Goal: Task Accomplishment & Management: Use online tool/utility

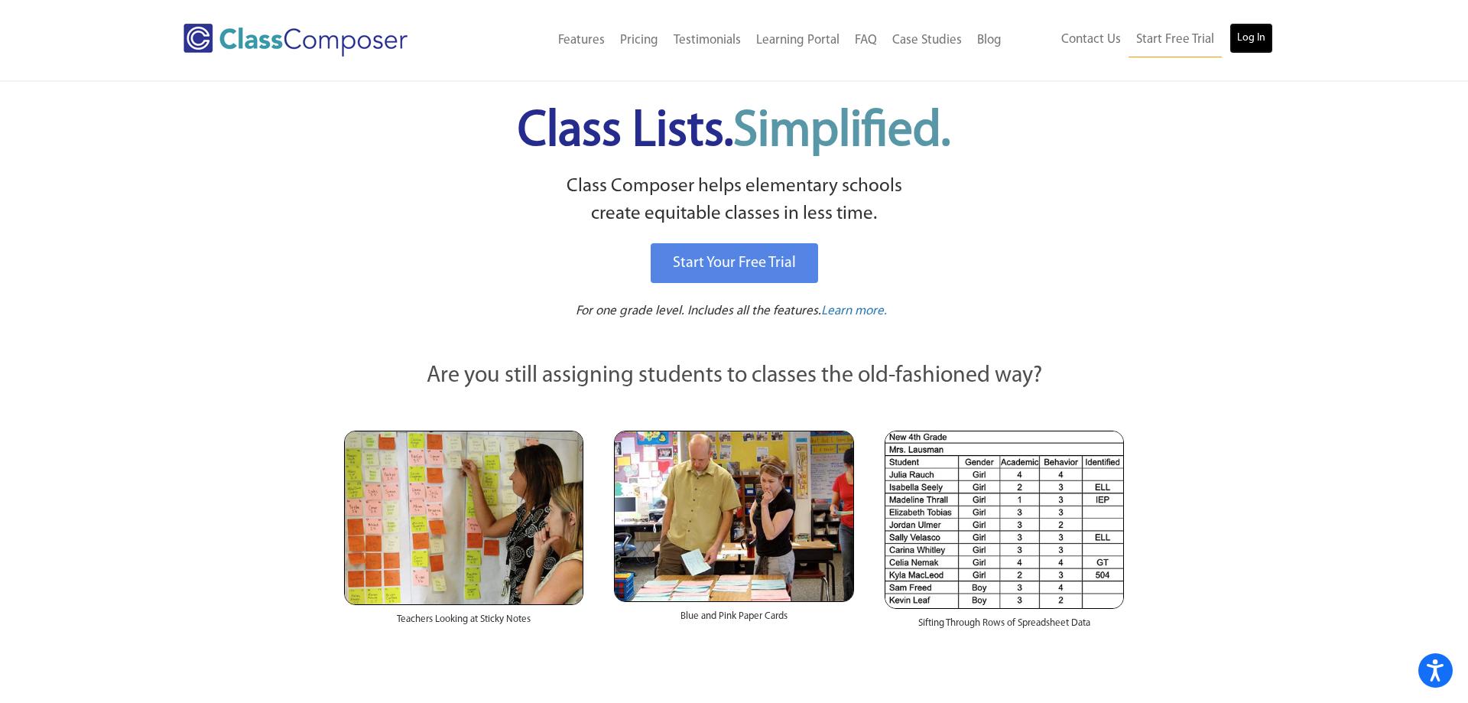
click at [1255, 37] on link "Log In" at bounding box center [1252, 38] width 44 height 31
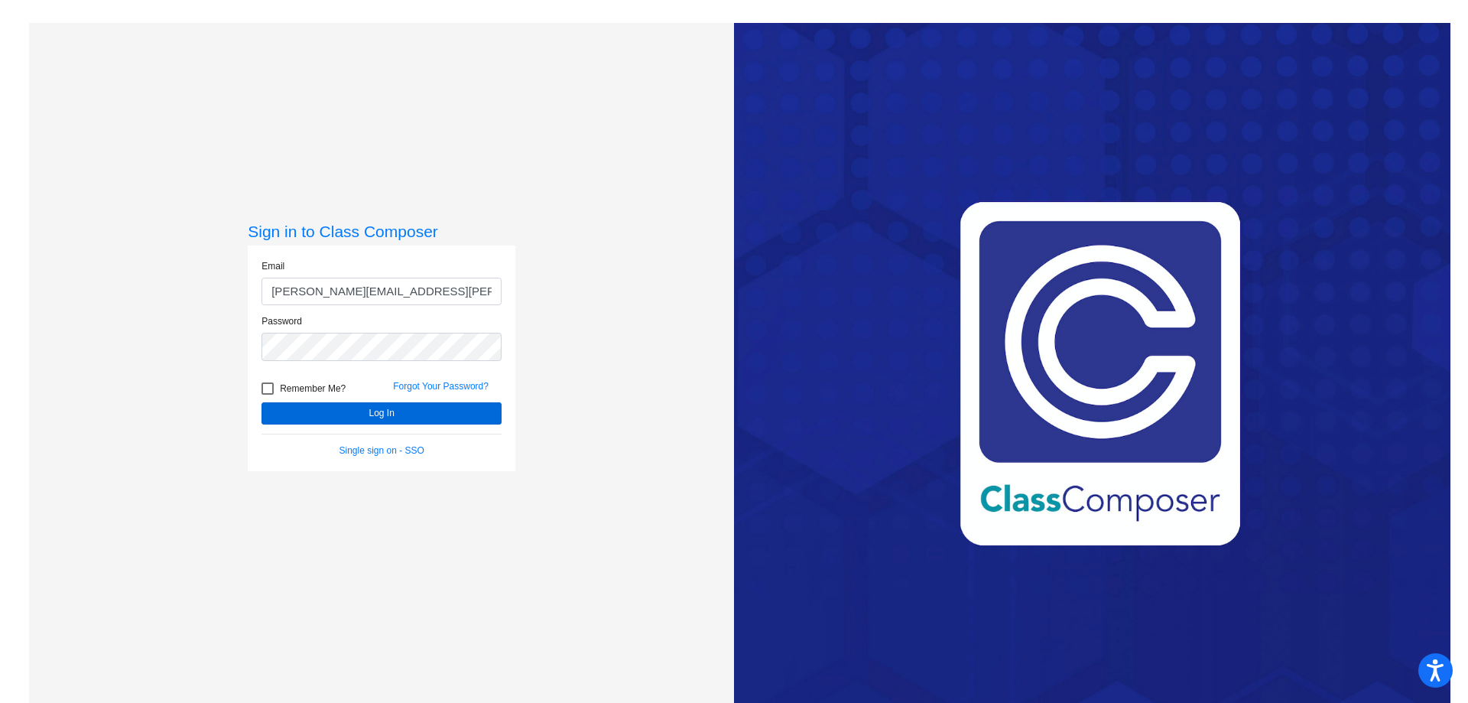
type input "[PERSON_NAME][EMAIL_ADDRESS][PERSON_NAME][DOMAIN_NAME]"
click at [364, 405] on button "Log In" at bounding box center [382, 413] width 240 height 22
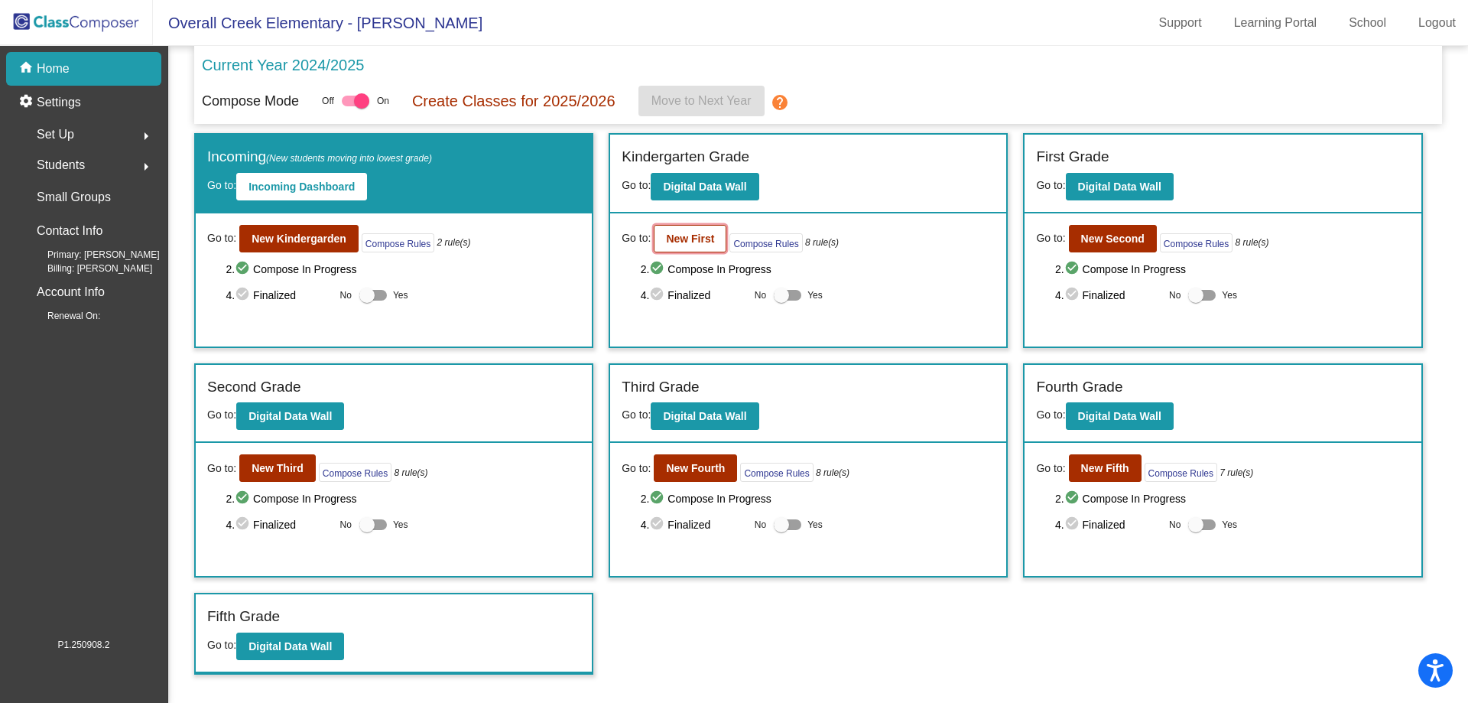
click at [684, 251] on button "New First" at bounding box center [690, 239] width 73 height 28
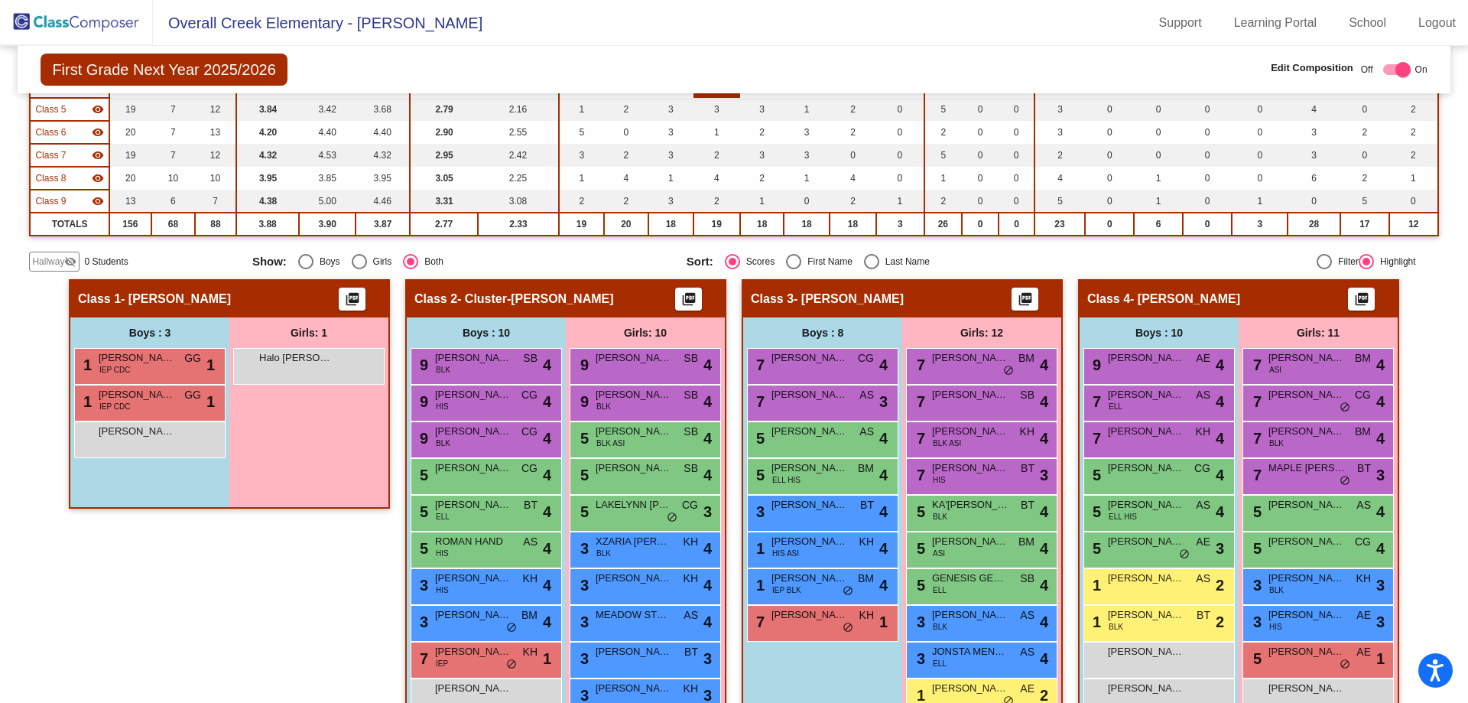
scroll to position [266, 0]
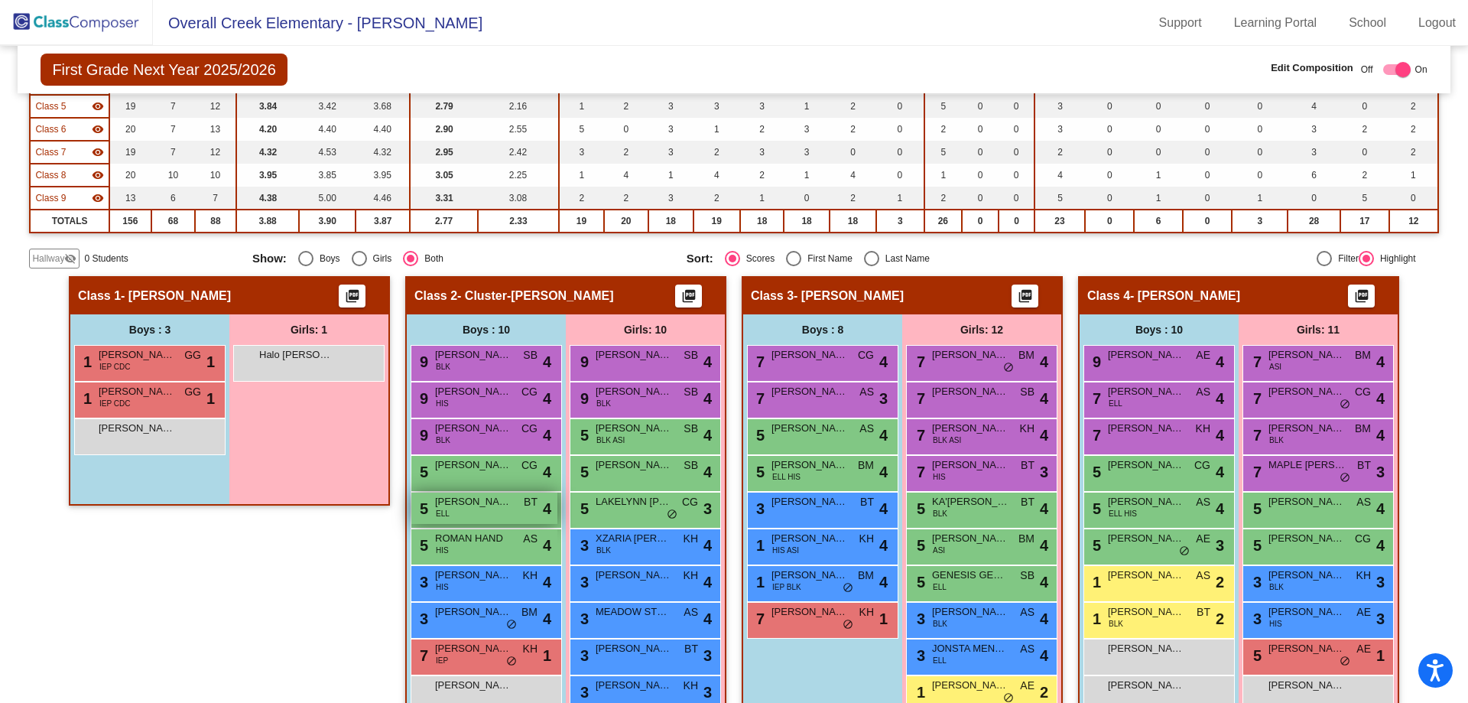
click at [486, 505] on span "[PERSON_NAME]" at bounding box center [473, 501] width 76 height 15
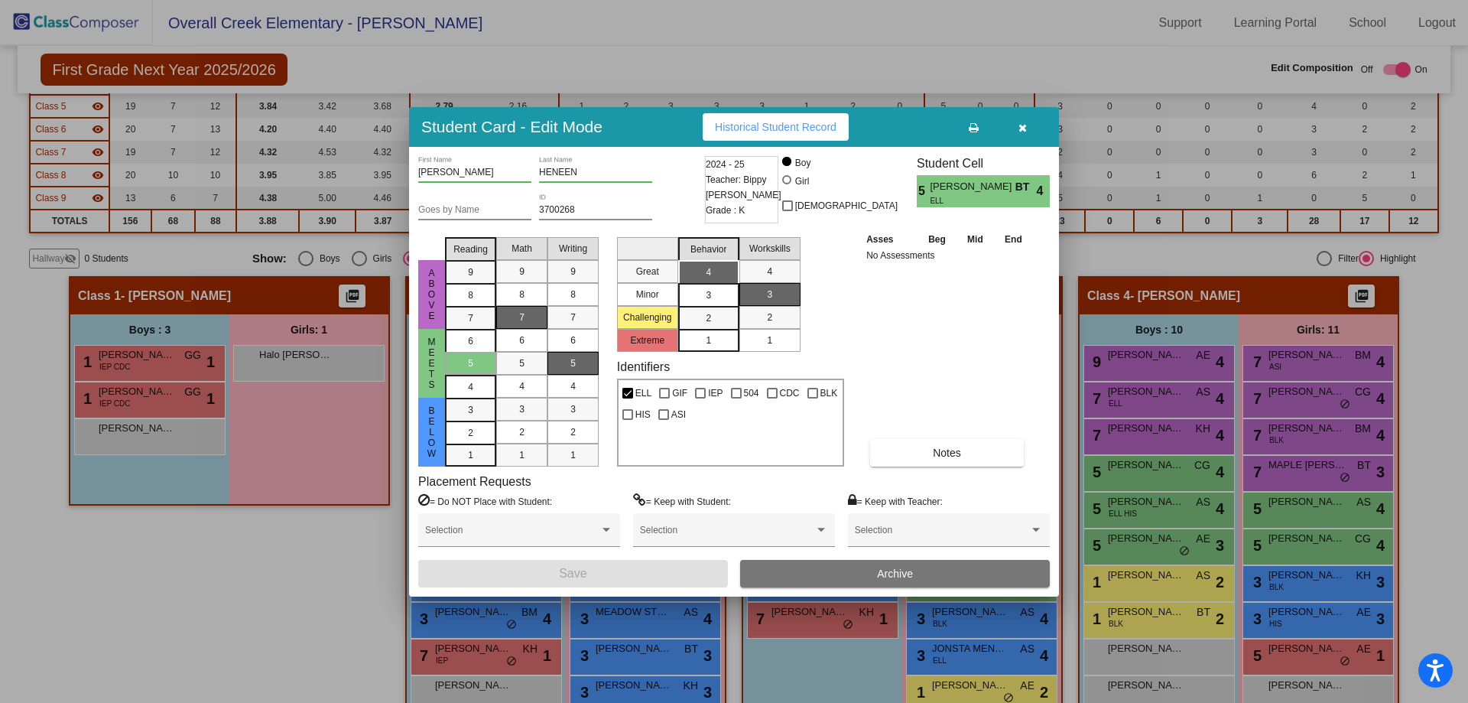
click at [1023, 127] on icon "button" at bounding box center [1023, 127] width 8 height 11
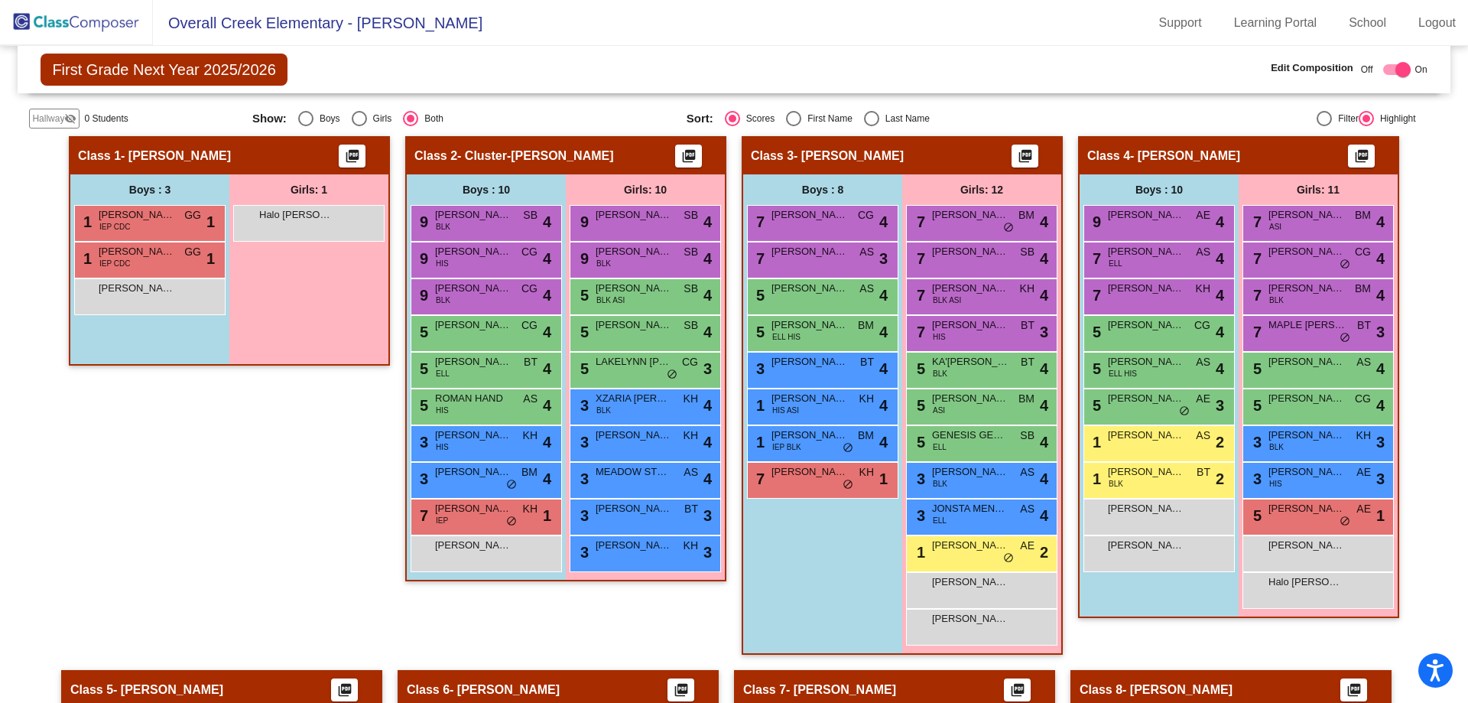
scroll to position [387, 0]
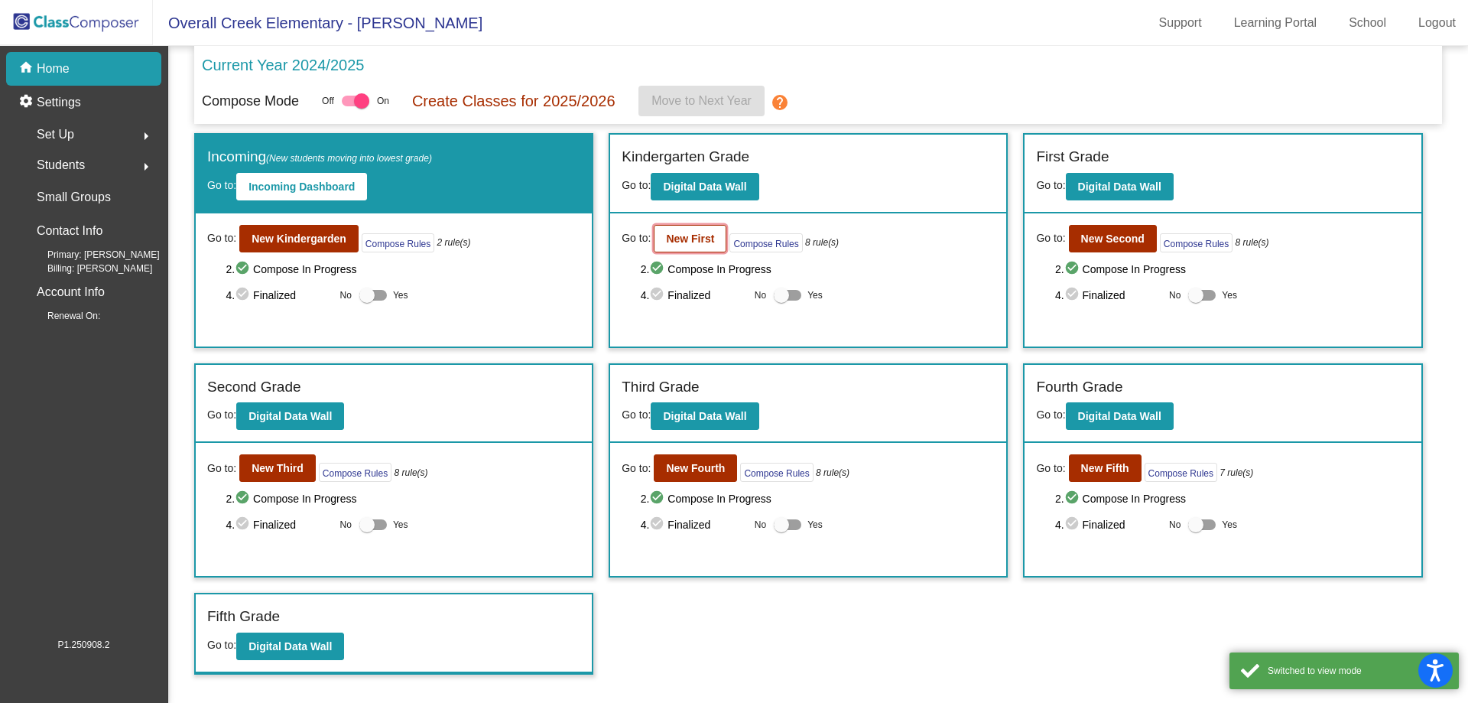
click at [692, 245] on b "New First" at bounding box center [690, 239] width 48 height 12
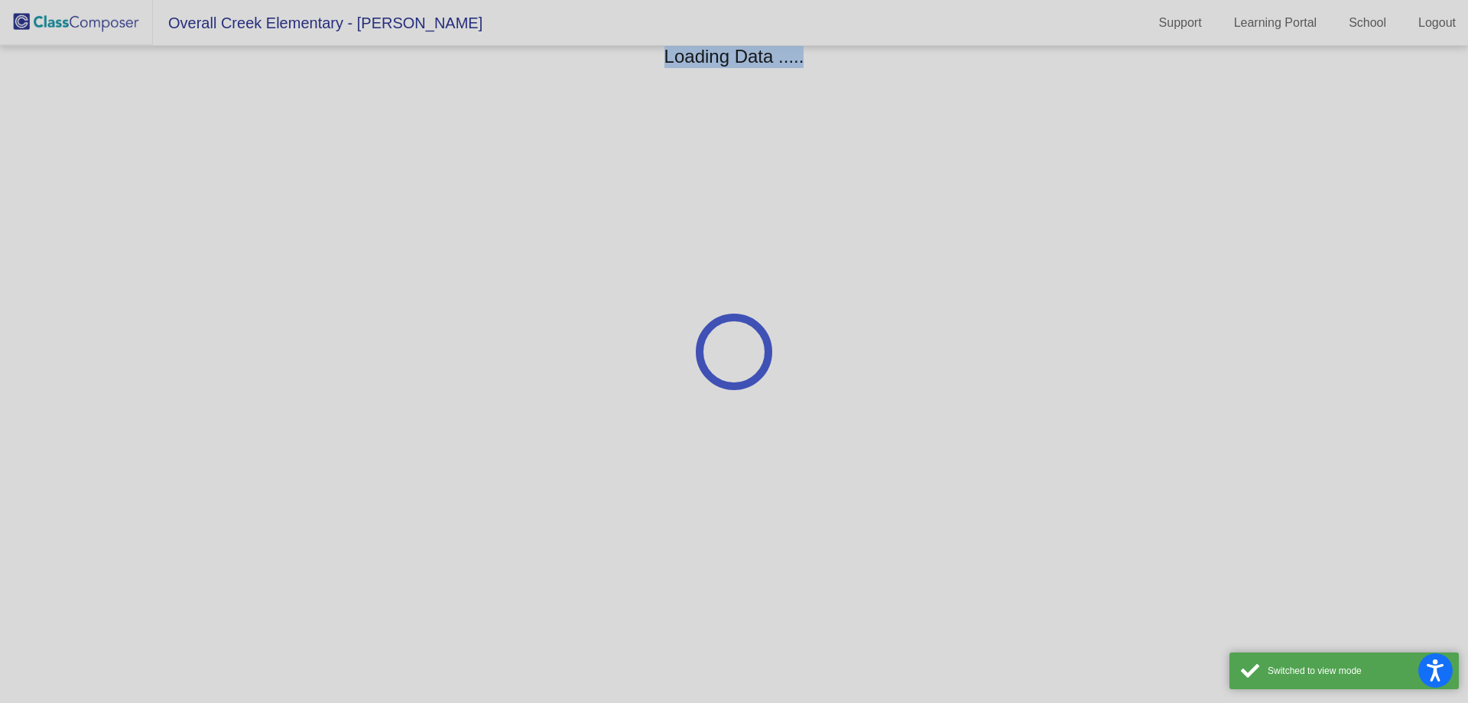
click at [692, 245] on div at bounding box center [734, 351] width 1468 height 703
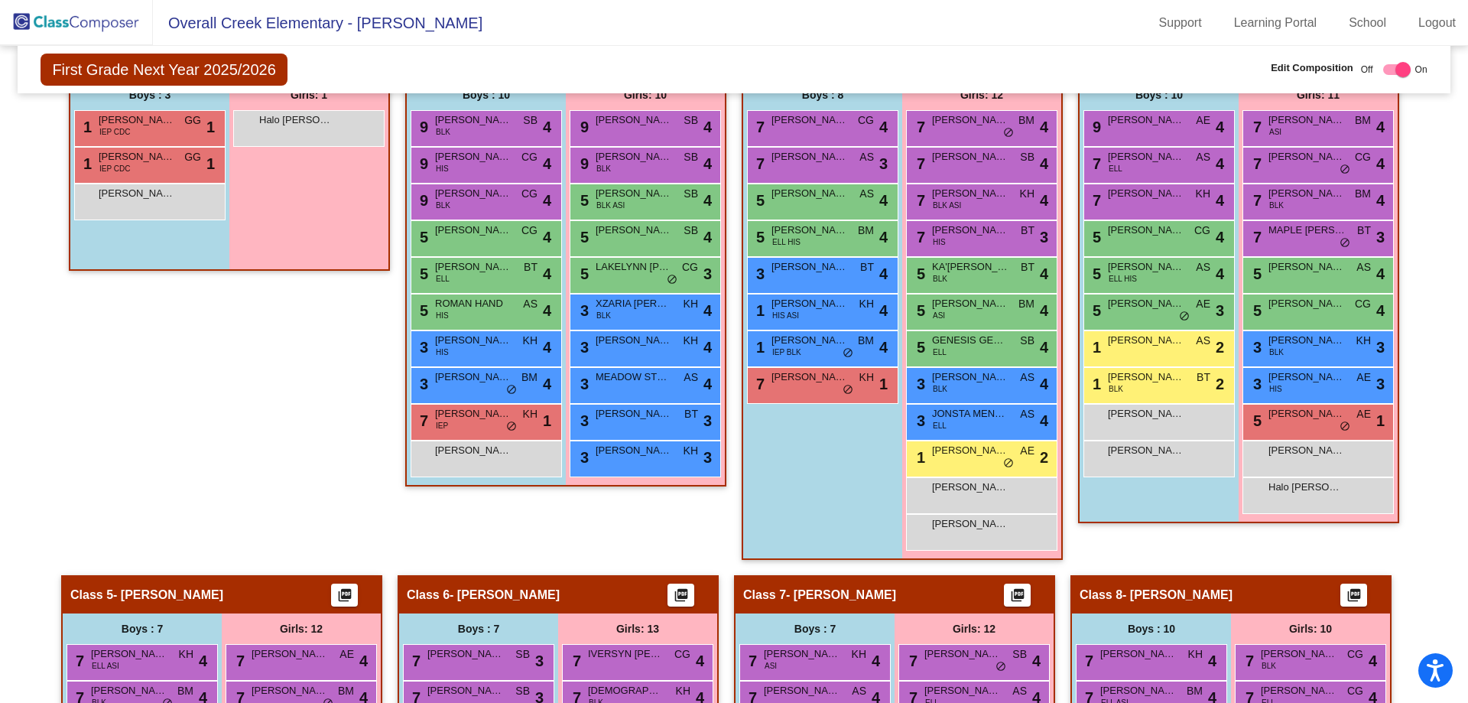
scroll to position [500, 0]
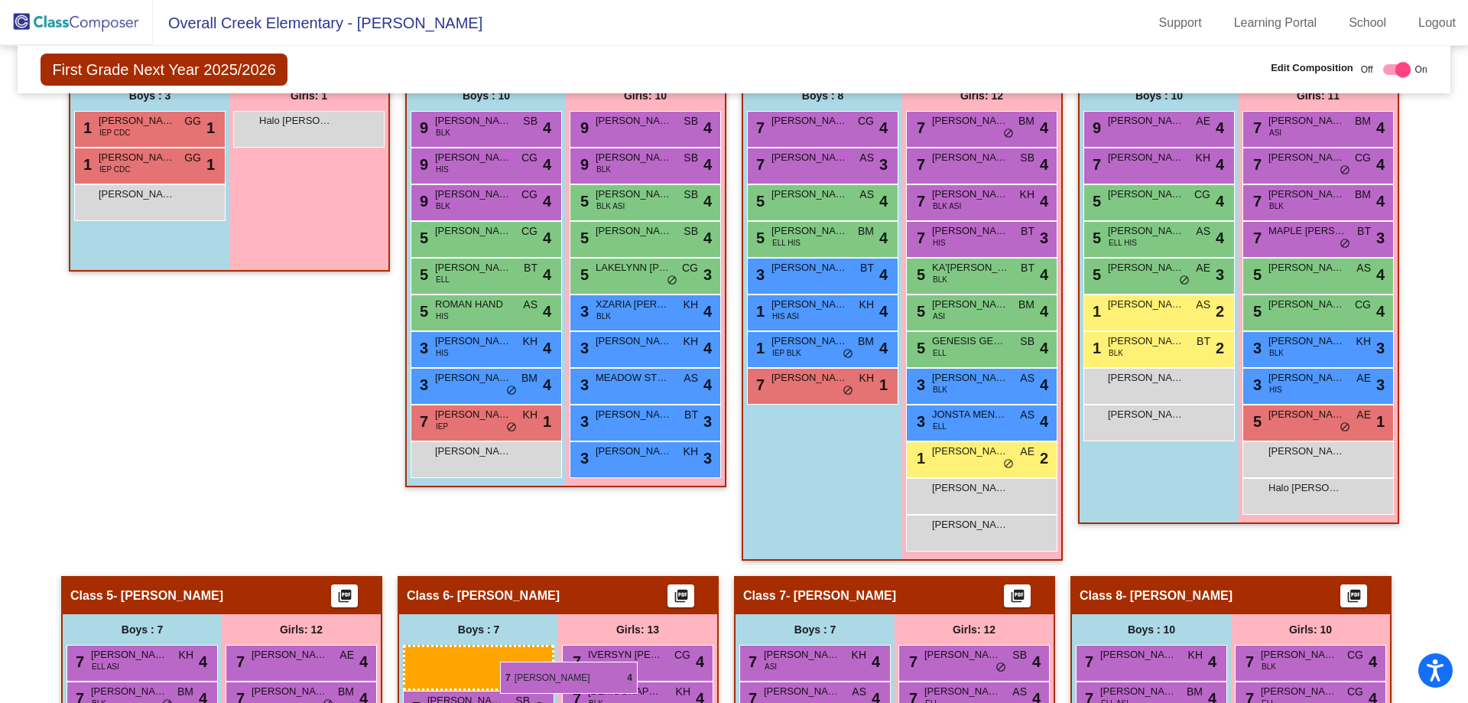
drag, startPoint x: 1156, startPoint y: 162, endPoint x: 500, endPoint y: 657, distance: 821.3
click at [500, 657] on body "Accessibility Screen-Reader Guide, Feedback, and Issue Reporting | New window O…" at bounding box center [734, 351] width 1468 height 703
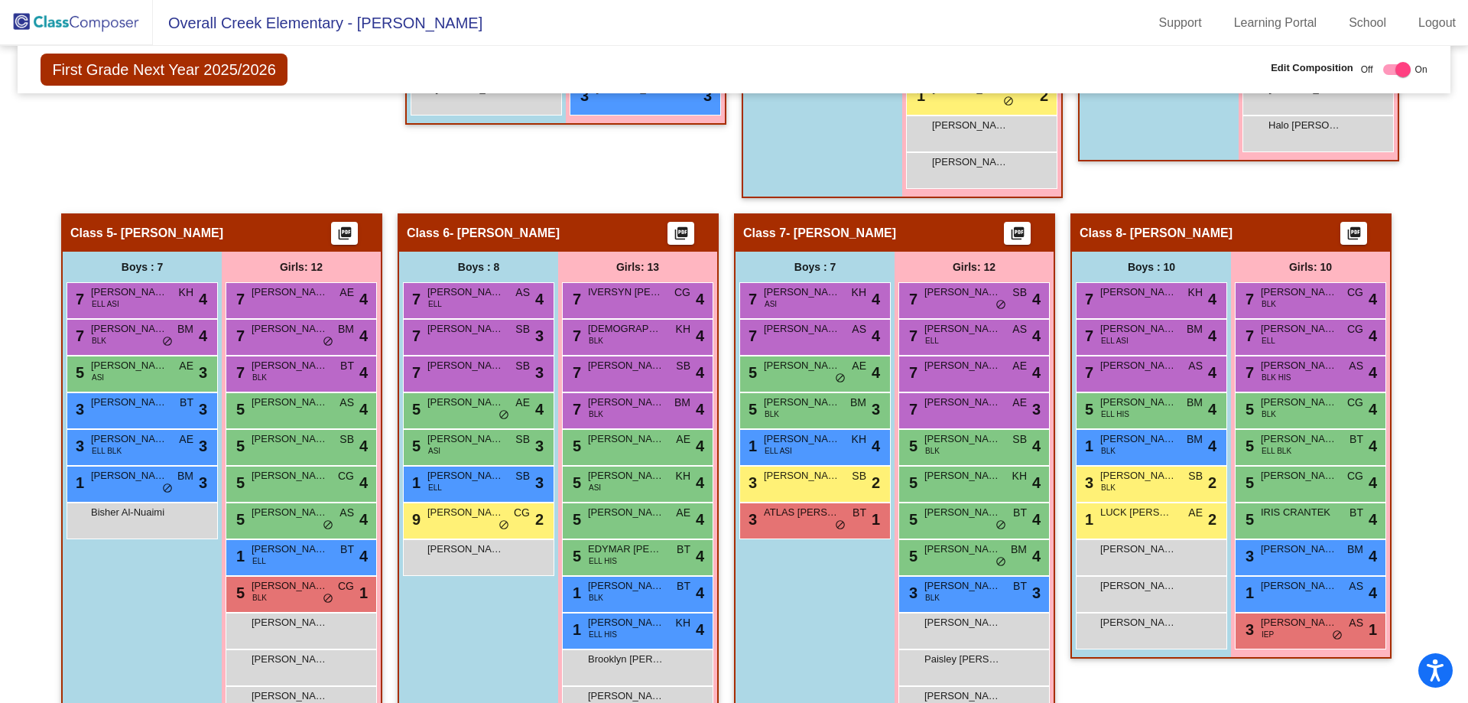
scroll to position [868, 0]
